Goal: Task Accomplishment & Management: Manage account settings

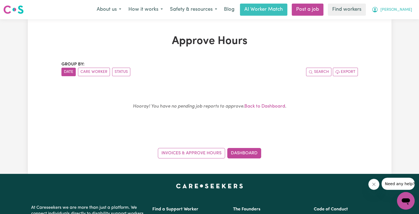
drag, startPoint x: 400, startPoint y: 9, endPoint x: 400, endPoint y: 12, distance: 3.3
click at [400, 9] on span "[PERSON_NAME]" at bounding box center [396, 10] width 32 height 6
click at [395, 32] on link "Logout" at bounding box center [394, 31] width 44 height 10
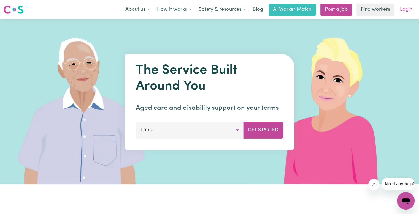
click at [405, 10] on link "Login" at bounding box center [406, 10] width 19 height 12
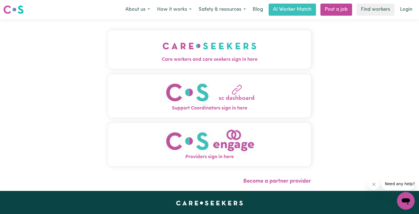
click at [191, 66] on button "Care workers and care seekers sign in here" at bounding box center [209, 49] width 203 height 39
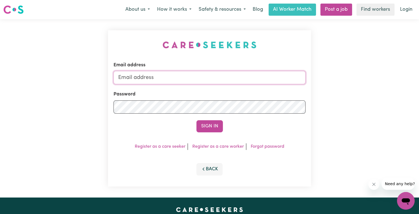
click at [158, 75] on input "Email address" at bounding box center [210, 77] width 192 height 13
type input "[EMAIL_ADDRESS][DOMAIN_NAME]"
click at [196, 120] on button "Sign In" at bounding box center [209, 126] width 26 height 12
